Goal: Check status: Check status

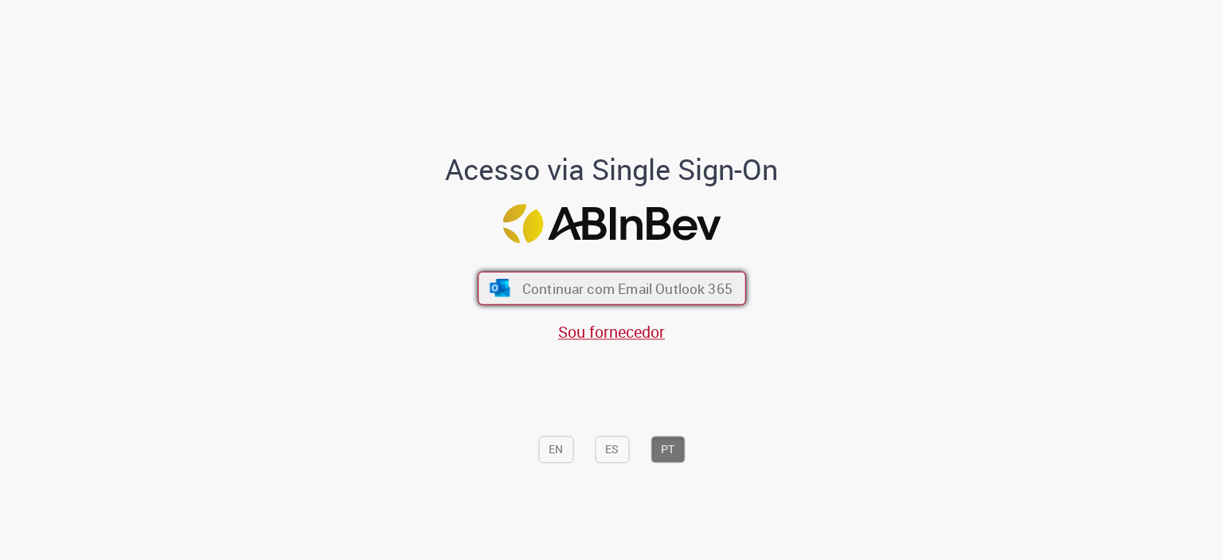
click at [690, 282] on span "Continuar com Email Outlook 365" at bounding box center [626, 288] width 210 height 18
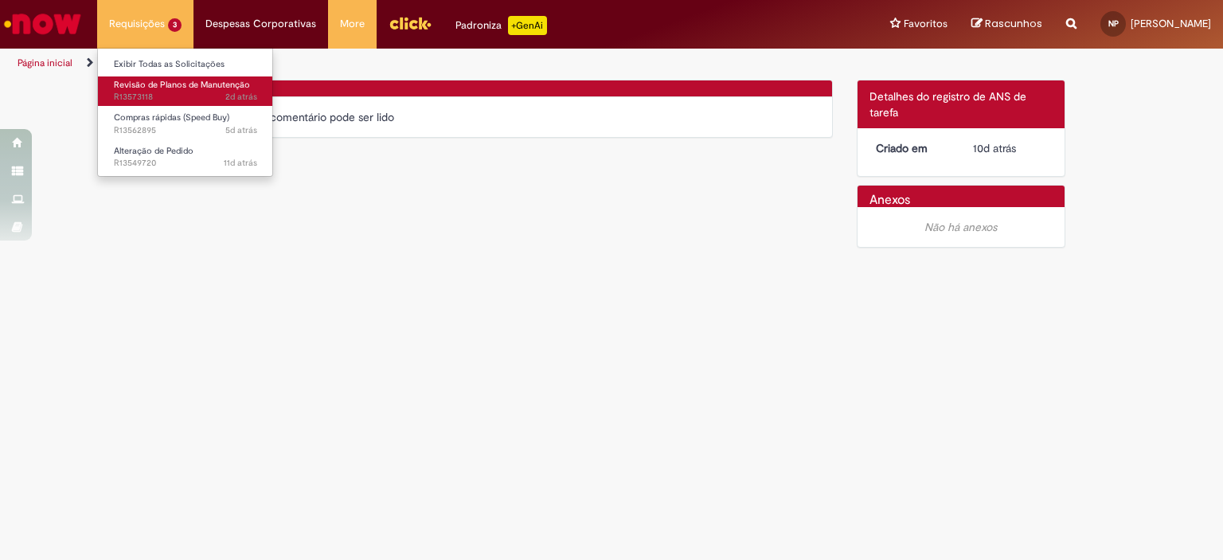
click at [136, 93] on span "2d atrás 2 dias atrás R13573118" at bounding box center [185, 97] width 143 height 13
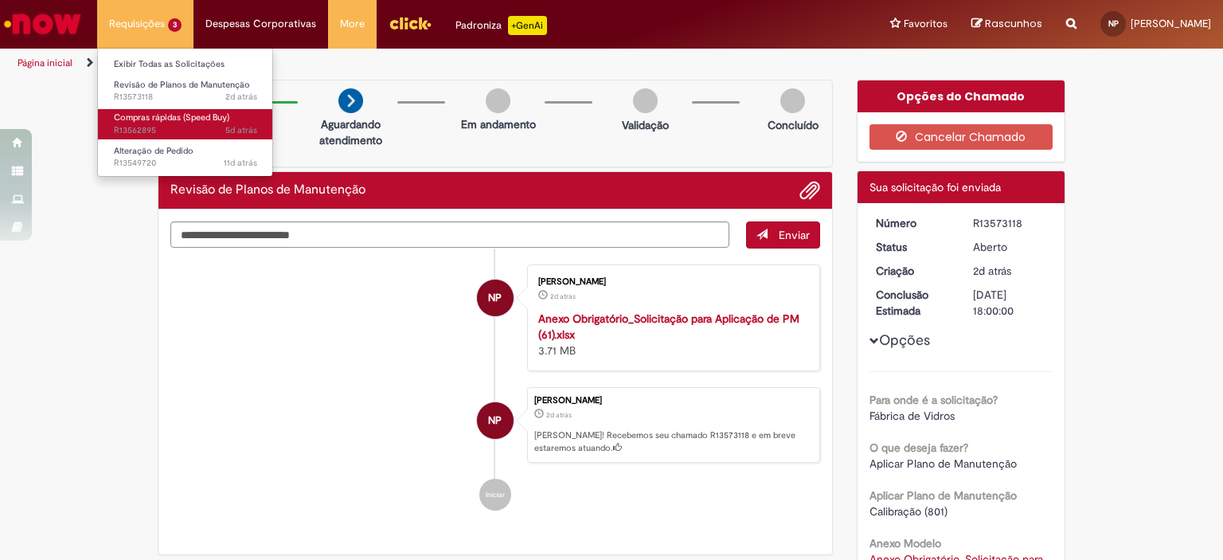
click at [144, 122] on span "Compras rápidas (Speed Buy)" at bounding box center [171, 117] width 115 height 12
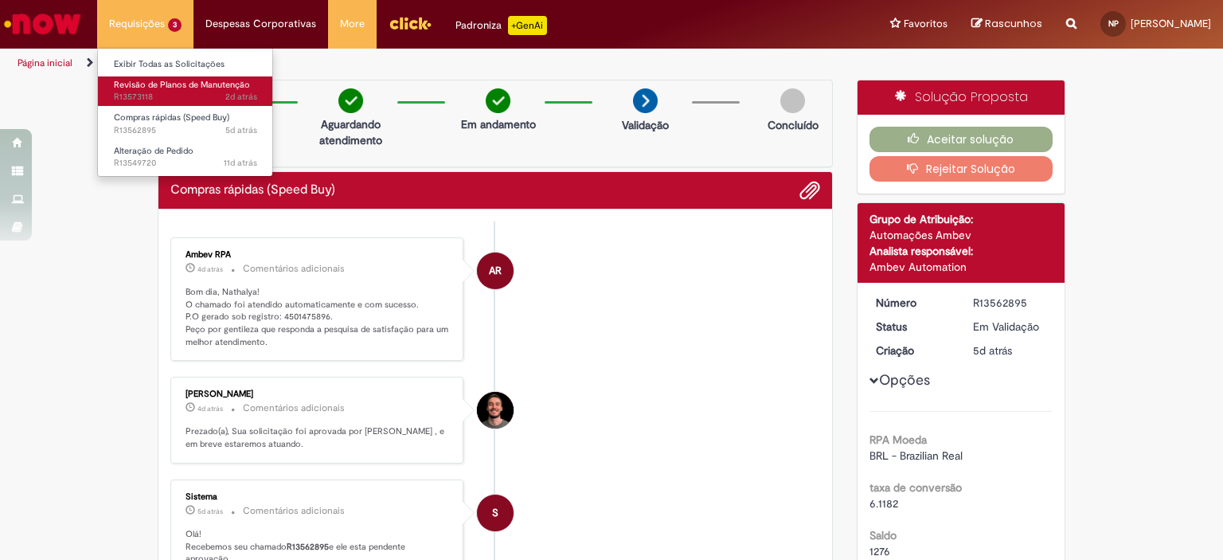
click at [145, 87] on span "Revisão de Planos de Manutenção" at bounding box center [182, 85] width 136 height 12
